Goal: Task Accomplishment & Management: Complete application form

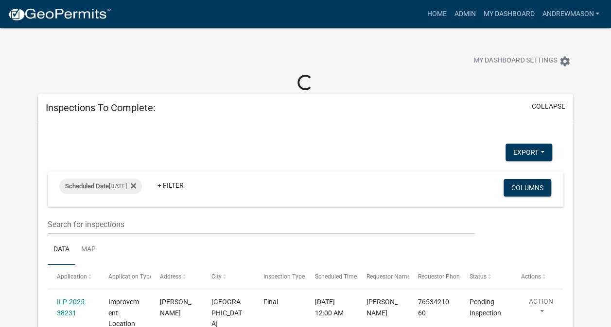
select select "3: 100"
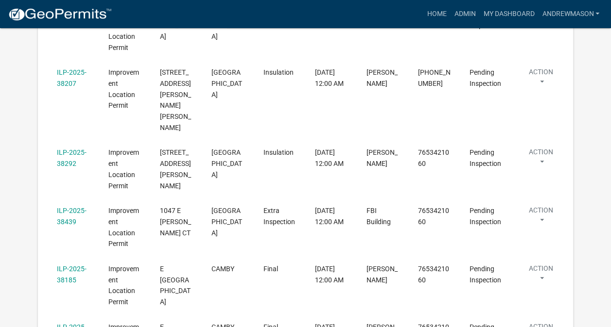
scroll to position [408, 0]
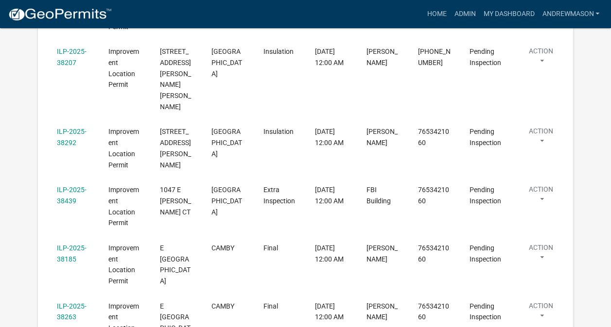
click at [68, 186] on link "ILP-2025-38439" at bounding box center [72, 195] width 30 height 19
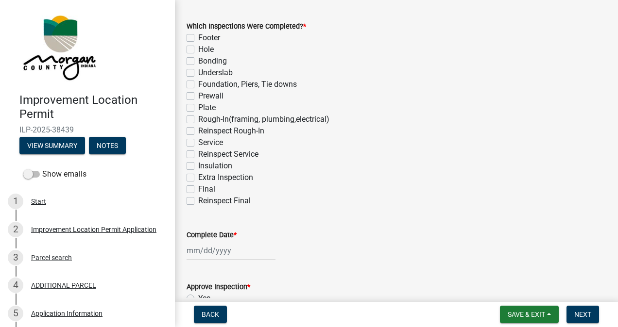
scroll to position [87, 0]
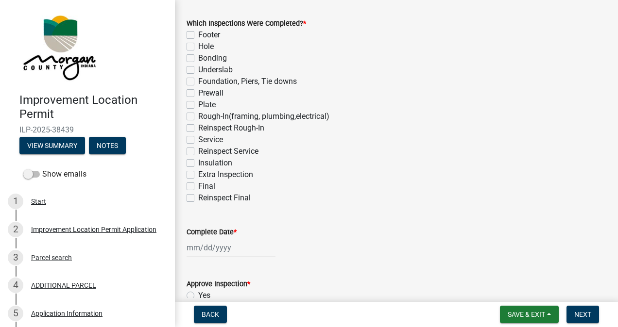
click at [198, 174] on label "Extra Inspection" at bounding box center [225, 175] width 55 height 12
click at [198, 174] on input "Extra Inspection" at bounding box center [201, 172] width 6 height 6
checkbox input "true"
checkbox input "false"
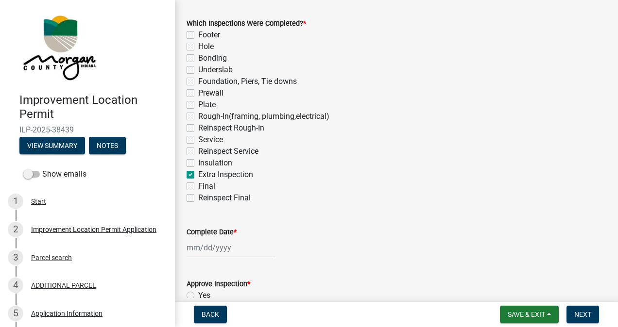
checkbox input "false"
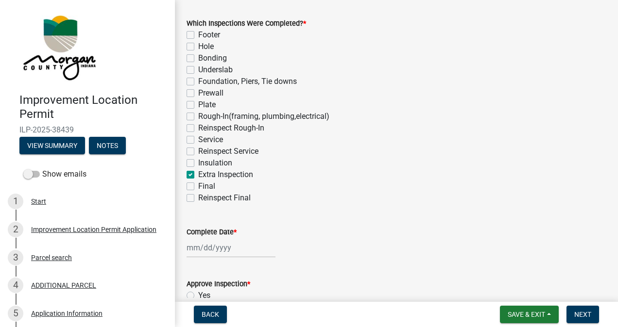
checkbox input "false"
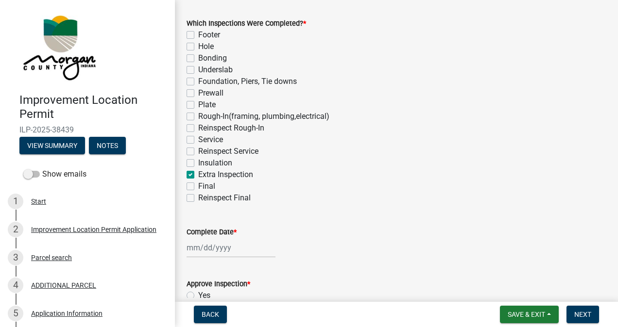
checkbox input "true"
checkbox input "false"
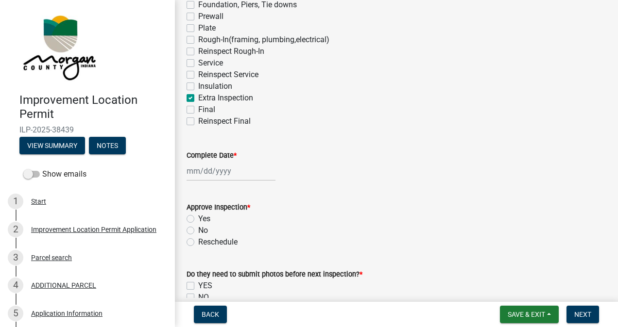
scroll to position [185, 0]
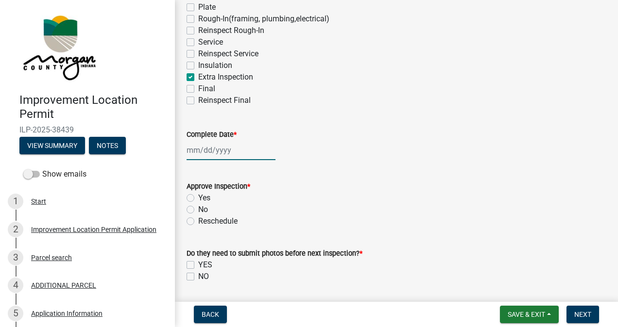
click at [232, 153] on div at bounding box center [231, 150] width 89 height 20
select select "8"
select select "2025"
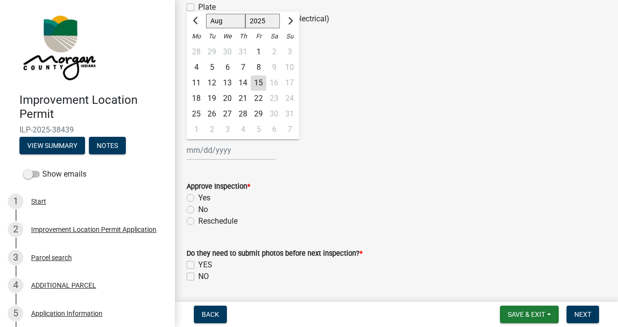
click at [259, 84] on div "15" at bounding box center [259, 83] width 16 height 16
type input "[DATE]"
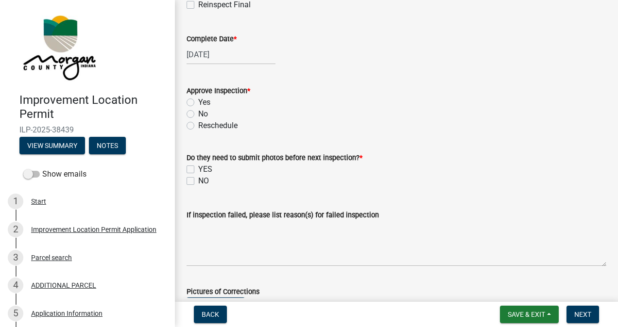
scroll to position [285, 0]
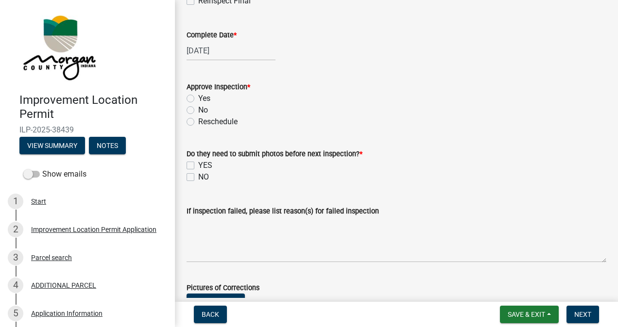
click at [198, 101] on label "Yes" at bounding box center [204, 99] width 12 height 12
click at [198, 99] on input "Yes" at bounding box center [201, 96] width 6 height 6
radio input "true"
click at [198, 177] on label "NO" at bounding box center [203, 177] width 11 height 12
click at [198, 177] on input "NO" at bounding box center [201, 174] width 6 height 6
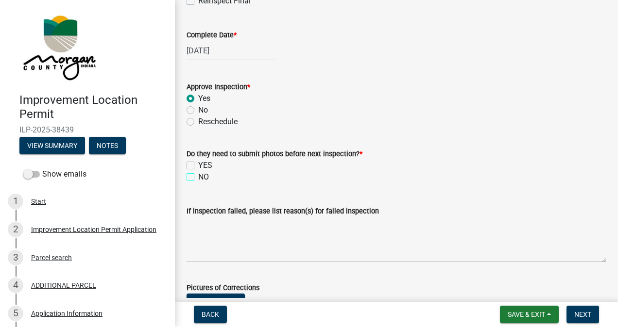
checkbox input "true"
checkbox input "false"
checkbox input "true"
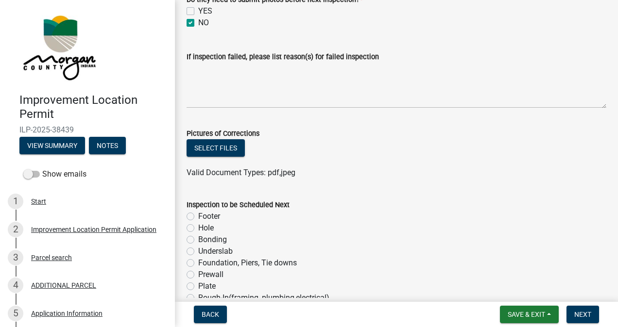
scroll to position [441, 0]
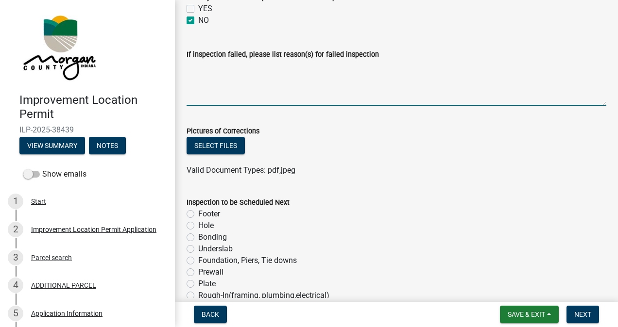
click at [268, 87] on textarea "If inspection failed, please list reason(s) for failed inspection" at bounding box center [397, 83] width 420 height 46
click at [353, 67] on textarea "This was" at bounding box center [397, 83] width 420 height 46
type textarea "T"
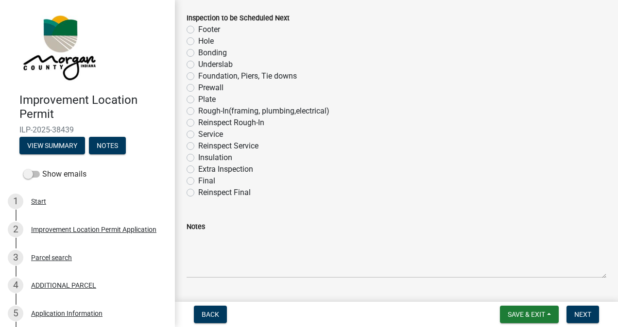
scroll to position [629, 0]
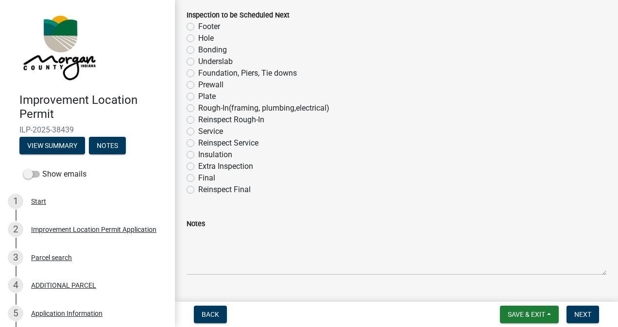
click at [198, 131] on label "Service" at bounding box center [210, 132] width 25 height 12
click at [198, 131] on input "Service" at bounding box center [201, 129] width 6 height 6
radio input "true"
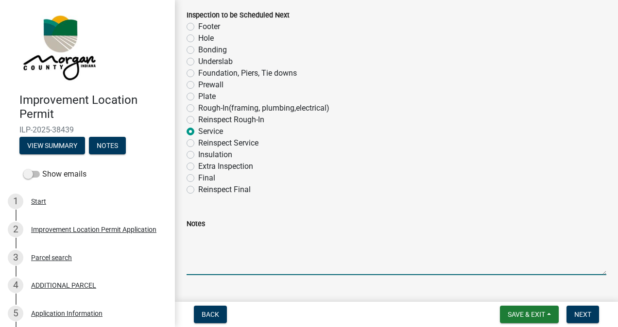
click at [227, 256] on textarea "Notes" at bounding box center [397, 253] width 420 height 46
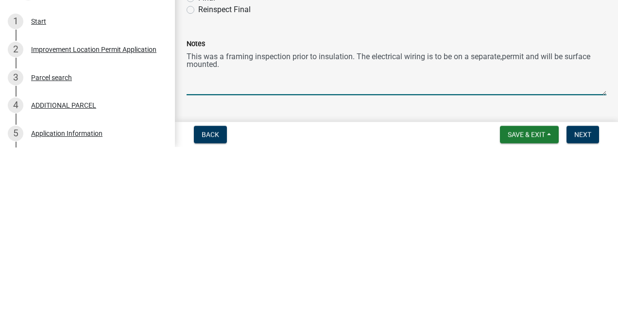
click at [501, 238] on textarea "This was a framing inspection prior to insulation. The electrical wiring is to …" at bounding box center [397, 253] width 420 height 46
click at [551, 241] on textarea "This was a framing inspection prior to insulation. The electrical wiring is to …" at bounding box center [397, 253] width 420 height 46
click at [506, 243] on textarea "This was a framing inspection prior to insulation. The electrical wiring is to …" at bounding box center [397, 253] width 420 height 46
click at [502, 239] on textarea "This was a framing inspection prior to insulation. The electrical wiring is to …" at bounding box center [397, 253] width 420 height 46
click at [521, 240] on textarea "This was a framing inspection prior to insulation. The electrical wiring is to …" at bounding box center [397, 253] width 420 height 46
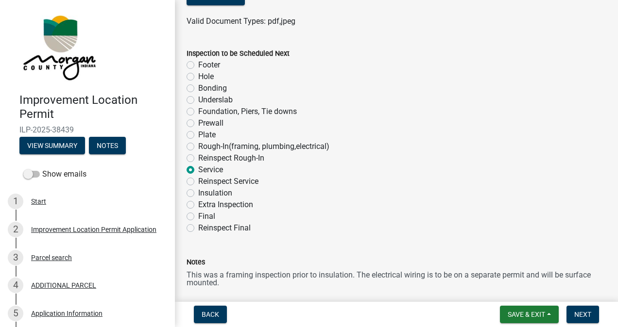
scroll to position [590, 0]
type textarea "This was a framing inspection prior to insulation. The electrical wiring is to …"
click at [198, 194] on label "Insulation" at bounding box center [215, 194] width 34 height 12
click at [198, 194] on input "Insulation" at bounding box center [201, 191] width 6 height 6
radio input "true"
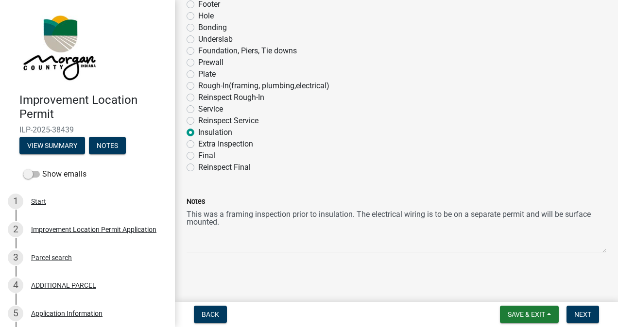
scroll to position [652, 0]
click at [582, 314] on span "Next" at bounding box center [582, 315] width 17 height 8
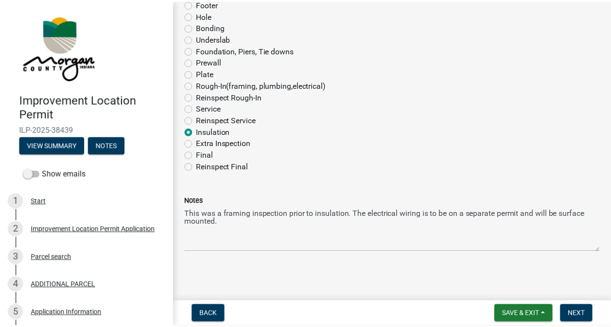
scroll to position [0, 0]
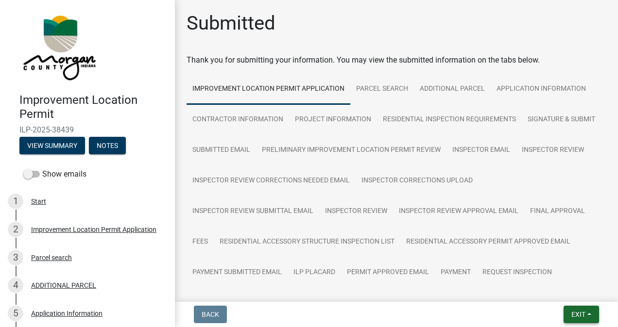
click at [579, 311] on span "Exit" at bounding box center [578, 315] width 14 height 8
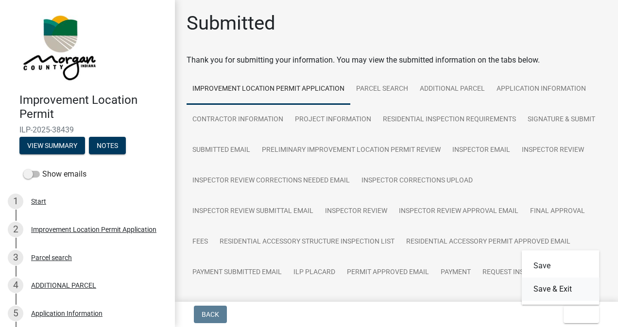
click at [566, 290] on button "Save & Exit" at bounding box center [561, 289] width 78 height 23
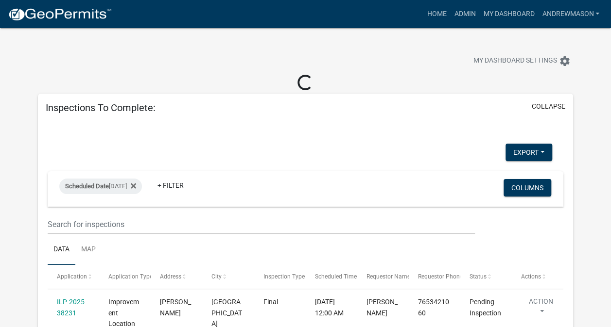
select select "3: 100"
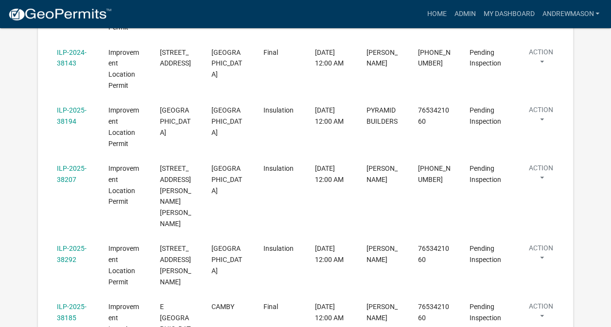
scroll to position [292, 0]
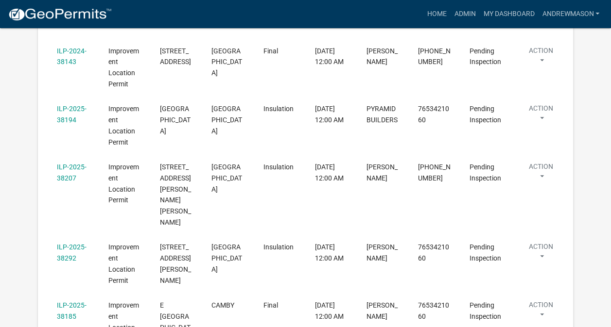
click at [70, 167] on link "ILP-2025-38207" at bounding box center [72, 172] width 30 height 19
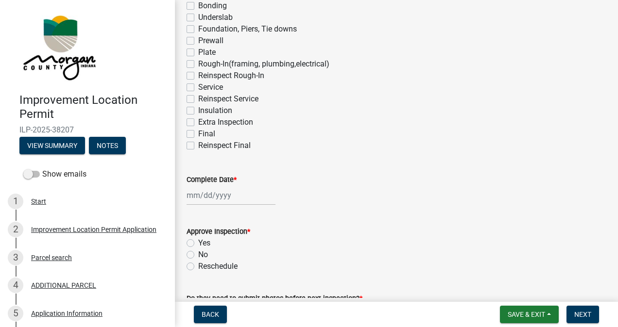
scroll to position [141, 0]
click at [198, 110] on label "Insulation" at bounding box center [215, 110] width 34 height 12
click at [198, 110] on input "Insulation" at bounding box center [201, 107] width 6 height 6
checkbox input "true"
checkbox input "false"
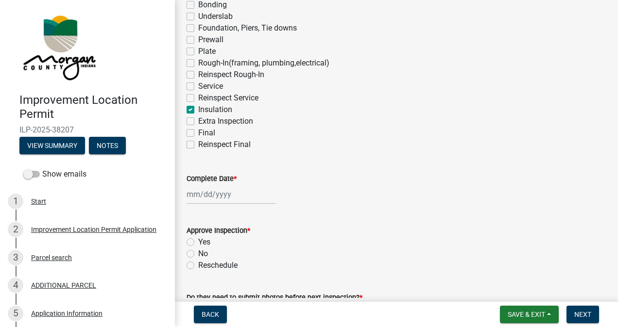
checkbox input "false"
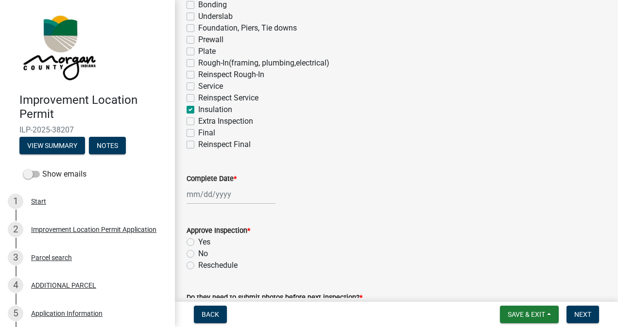
checkbox input "false"
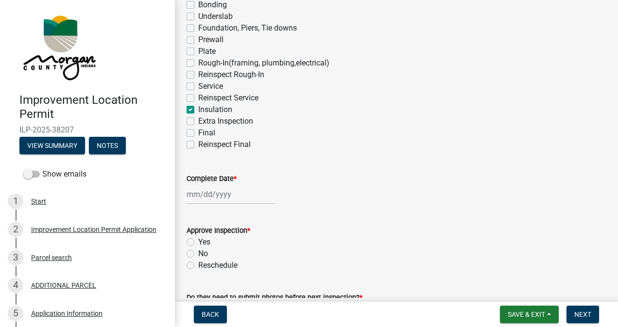
checkbox input "true"
checkbox input "false"
click at [223, 191] on div at bounding box center [231, 195] width 89 height 20
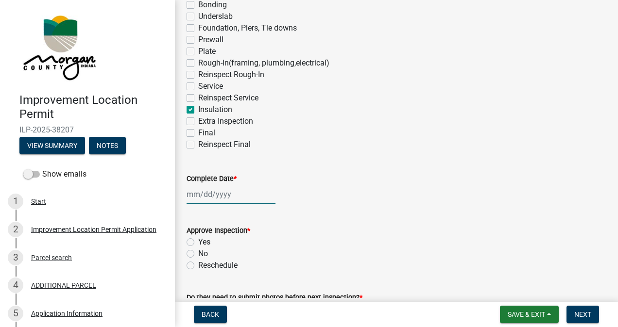
select select "8"
select select "2025"
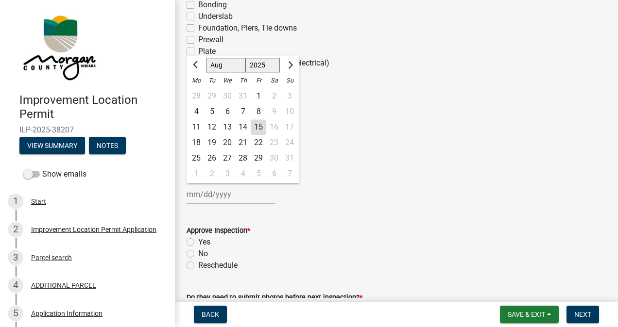
click at [258, 131] on div "15" at bounding box center [259, 127] width 16 height 16
type input "[DATE]"
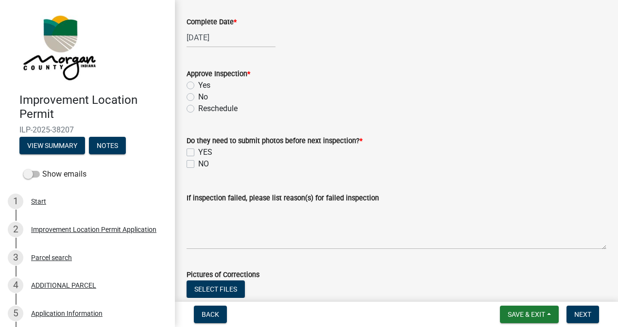
scroll to position [316, 0]
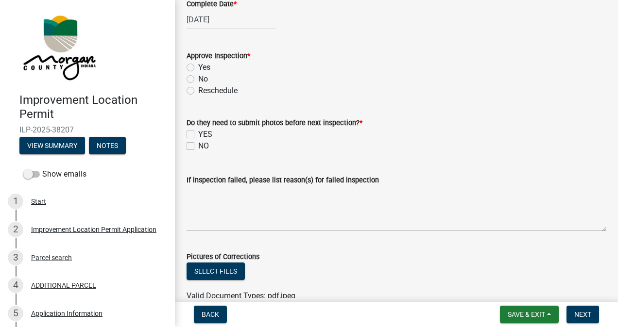
click at [198, 67] on label "Yes" at bounding box center [204, 68] width 12 height 12
click at [198, 67] on input "Yes" at bounding box center [201, 65] width 6 height 6
radio input "true"
click at [198, 146] on label "NO" at bounding box center [203, 146] width 11 height 12
click at [198, 146] on input "NO" at bounding box center [201, 143] width 6 height 6
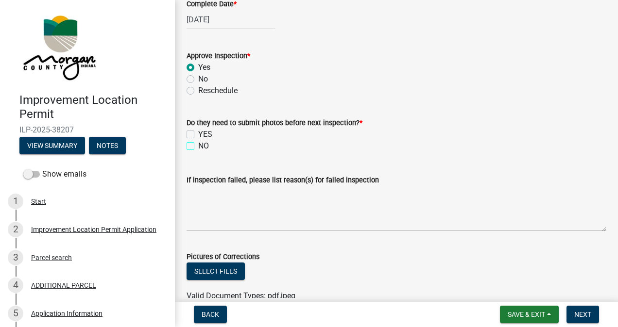
checkbox input "true"
checkbox input "false"
checkbox input "true"
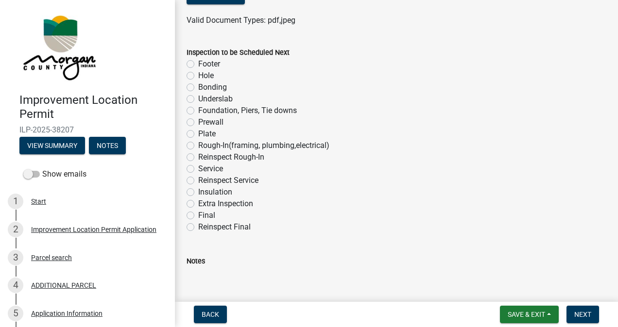
scroll to position [652, 0]
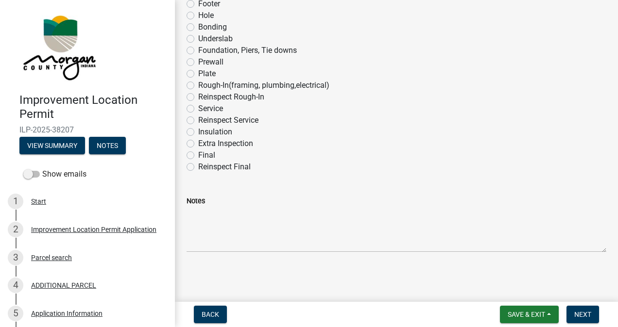
click at [198, 155] on label "Final" at bounding box center [206, 156] width 17 height 12
click at [198, 155] on input "Final" at bounding box center [201, 153] width 6 height 6
radio input "true"
click at [578, 315] on span "Next" at bounding box center [582, 315] width 17 height 8
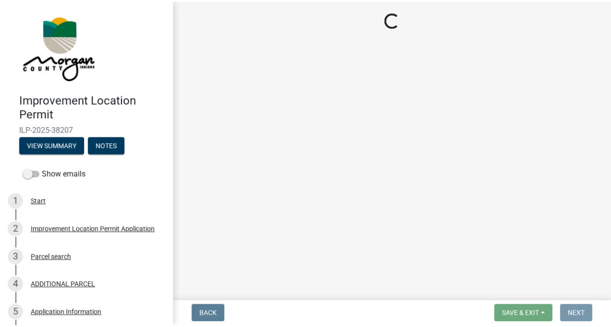
scroll to position [0, 0]
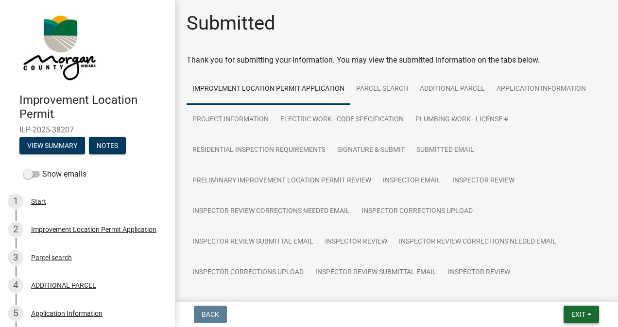
click at [577, 315] on span "Exit" at bounding box center [578, 315] width 14 height 8
click at [565, 292] on button "Save & Exit" at bounding box center [561, 289] width 78 height 23
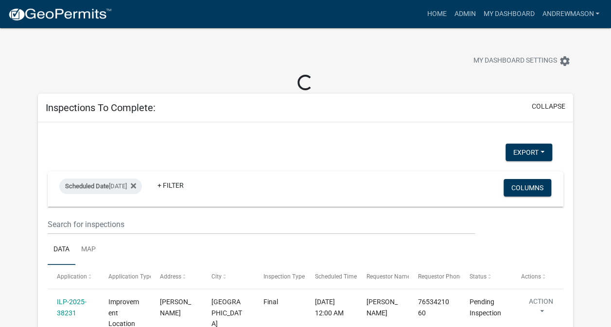
select select "3: 100"
